Goal: Task Accomplishment & Management: Use online tool/utility

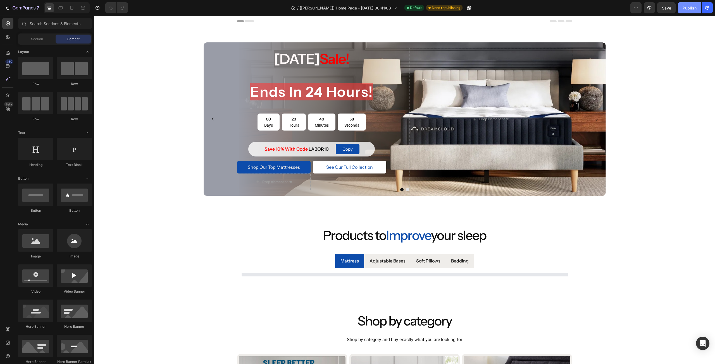
click at [690, 9] on div "Publish" at bounding box center [689, 8] width 14 height 6
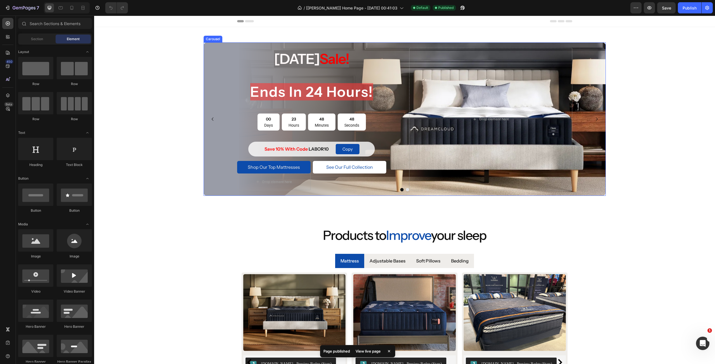
click at [406, 189] on button "Dot" at bounding box center [407, 189] width 3 height 3
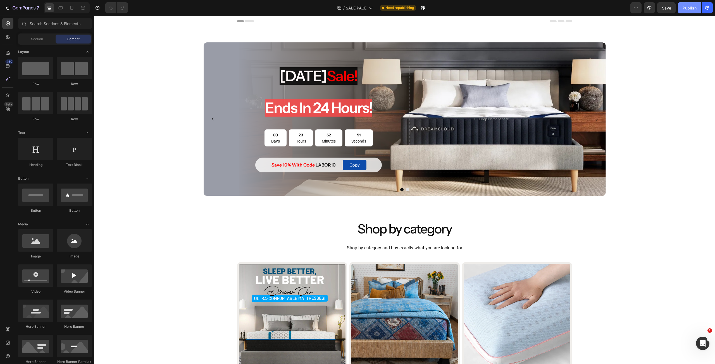
click at [690, 8] on div "Publish" at bounding box center [689, 8] width 14 height 6
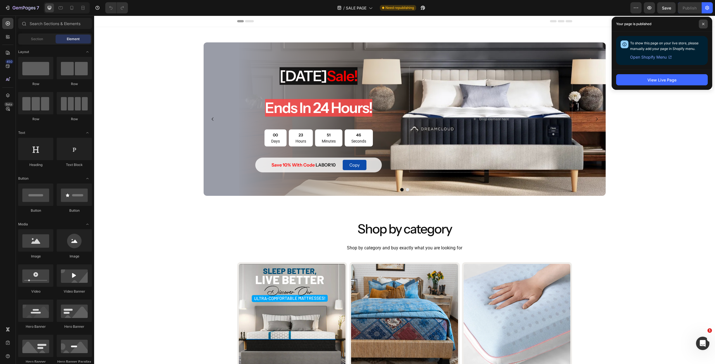
click at [700, 25] on span at bounding box center [702, 24] width 9 height 9
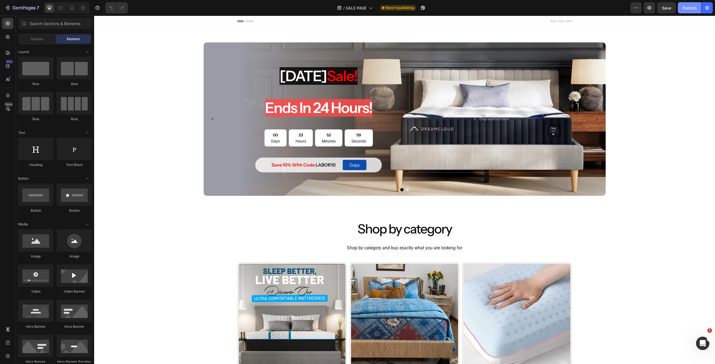
click at [698, 10] on button "Publish" at bounding box center [688, 7] width 23 height 11
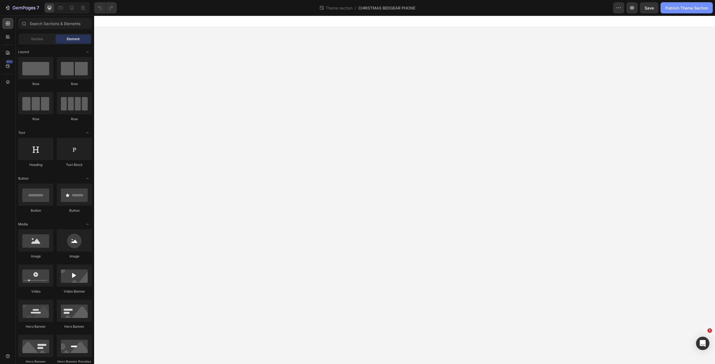
click at [679, 12] on button "Publish Theme Section" at bounding box center [686, 7] width 52 height 11
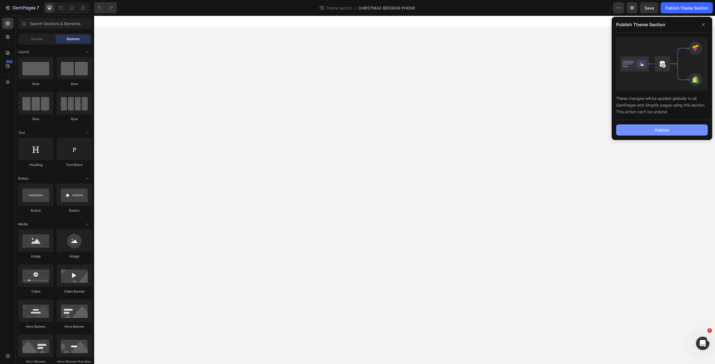
click at [660, 132] on div "Publish" at bounding box center [662, 130] width 14 height 6
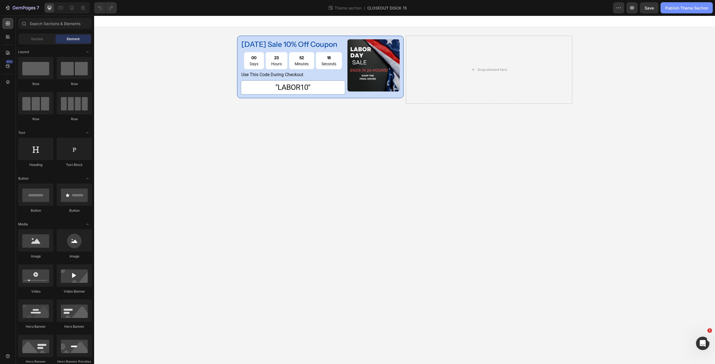
click at [676, 11] on button "Publish Theme Section" at bounding box center [686, 7] width 52 height 11
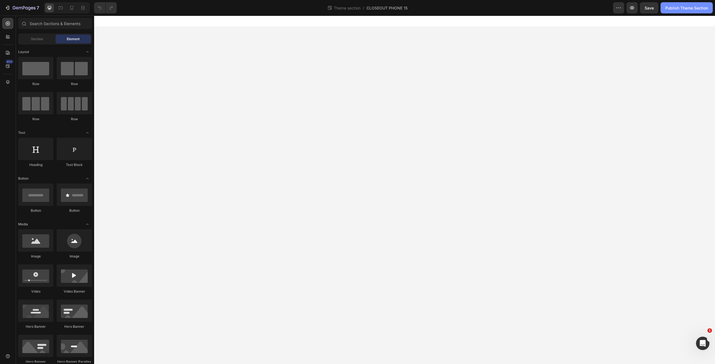
click at [671, 5] on div "Publish Theme Section" at bounding box center [686, 8] width 43 height 6
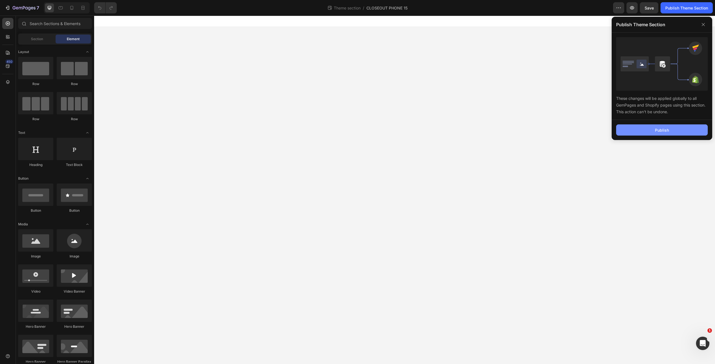
click at [656, 128] on div "Publish" at bounding box center [662, 130] width 14 height 6
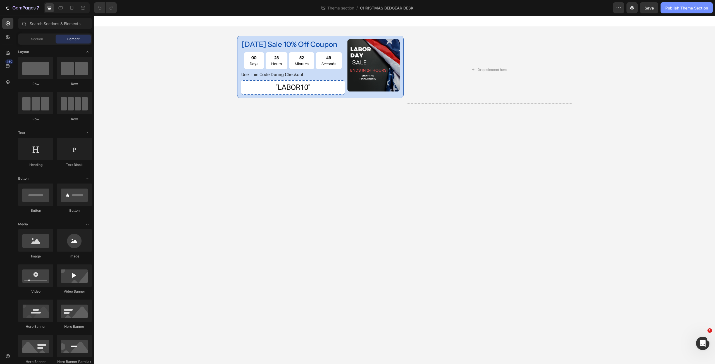
click at [686, 6] on div "Publish Theme Section" at bounding box center [686, 8] width 43 height 6
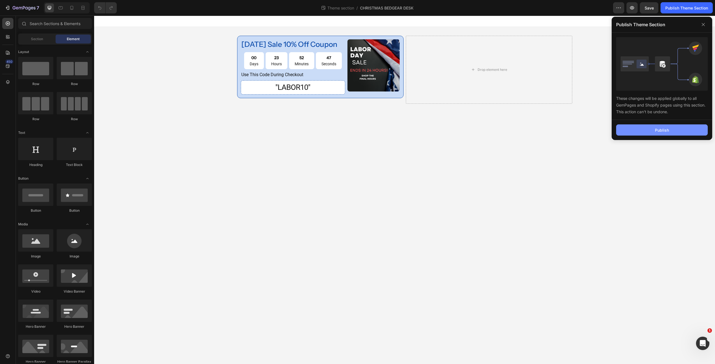
click at [665, 126] on button "Publish" at bounding box center [662, 129] width 92 height 11
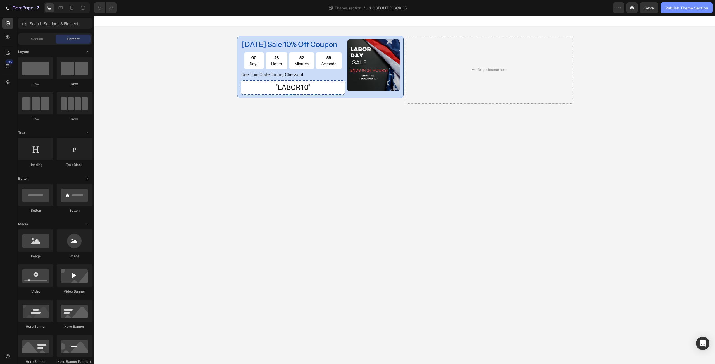
click at [671, 8] on div "Publish Theme Section" at bounding box center [686, 8] width 43 height 6
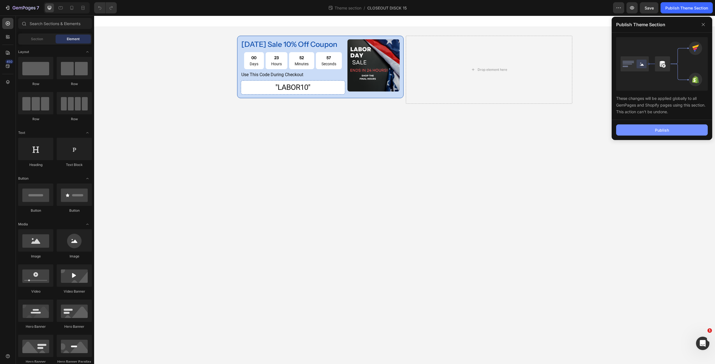
click at [659, 130] on div "Publish" at bounding box center [662, 130] width 14 height 6
